Goal: Contribute content

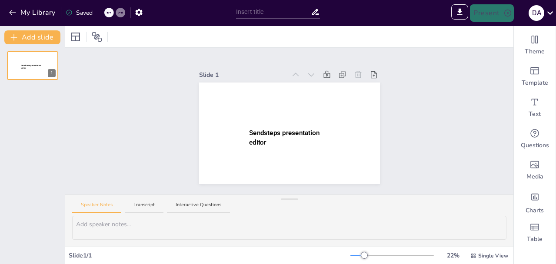
type input "Gadalaiku Maģija Siguldā: Temperatūras un Dabas Parādības"
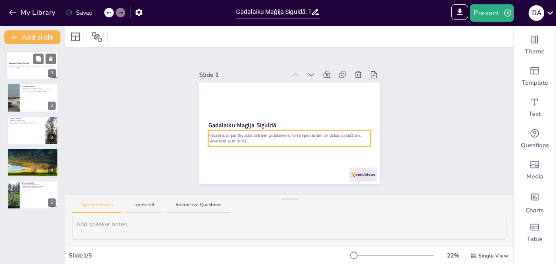
click at [23, 65] on div "Prezentācija par Siguldas četriem gadalaikiem, to temperatūrām un dabas parādīb…" at bounding box center [32, 67] width 47 height 5
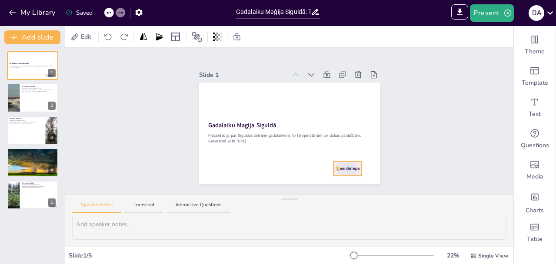
drag, startPoint x: 356, startPoint y: 169, endPoint x: 340, endPoint y: 163, distance: 16.8
click at [340, 163] on div at bounding box center [347, 169] width 28 height 14
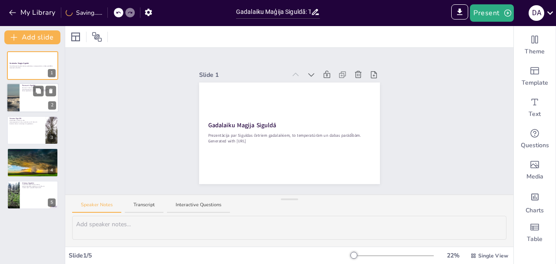
click at [33, 99] on div at bounding box center [33, 98] width 52 height 30
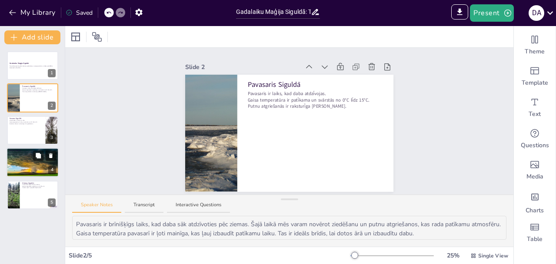
click at [36, 169] on div at bounding box center [33, 162] width 52 height 35
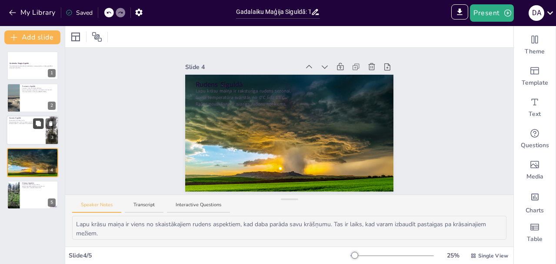
click at [34, 128] on button at bounding box center [38, 123] width 10 height 10
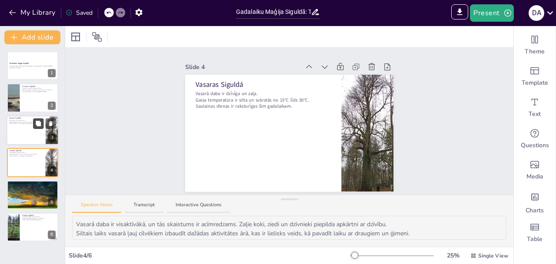
scroll to position [1, 0]
click at [32, 98] on div at bounding box center [33, 98] width 52 height 30
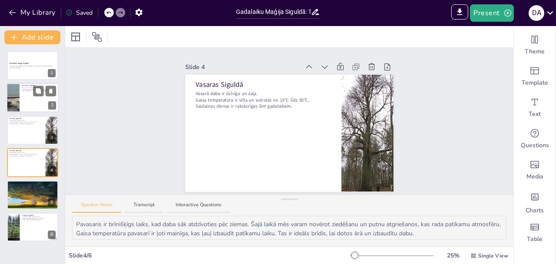
scroll to position [0, 0]
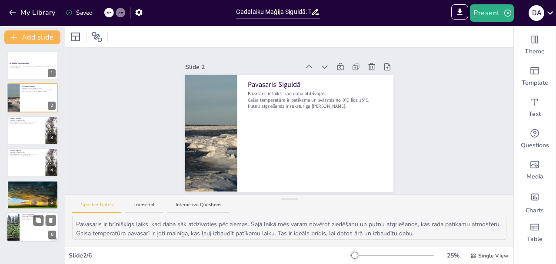
click at [30, 229] on div at bounding box center [33, 227] width 52 height 30
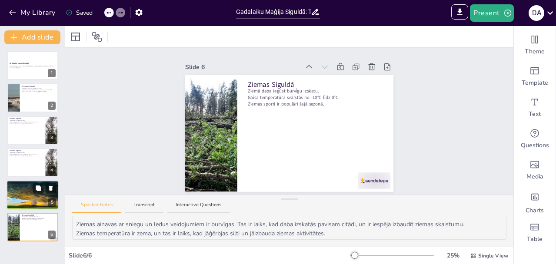
click at [27, 194] on div at bounding box center [33, 195] width 52 height 35
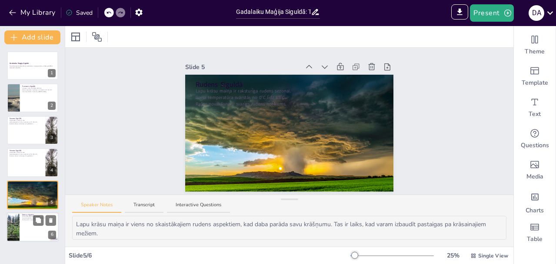
click at [25, 230] on div at bounding box center [33, 227] width 52 height 30
type textarea "Ziemas ainavas ar sniegu un ledus veidojumiem ir burvīgas. Tas ir laiks, kad da…"
